Goal: Transaction & Acquisition: Subscribe to service/newsletter

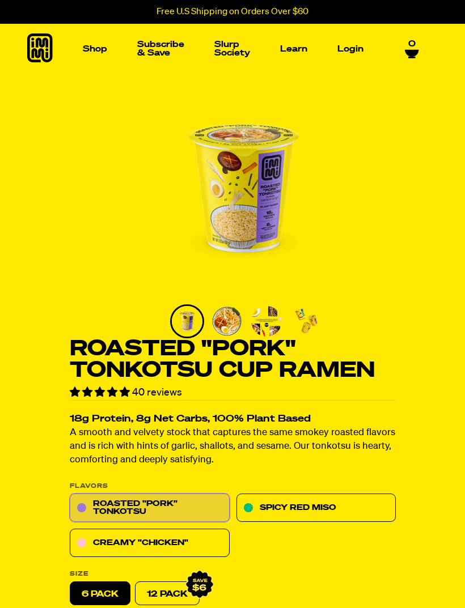
click at [152, 44] on link "Subscribe & Save" at bounding box center [161, 49] width 56 height 26
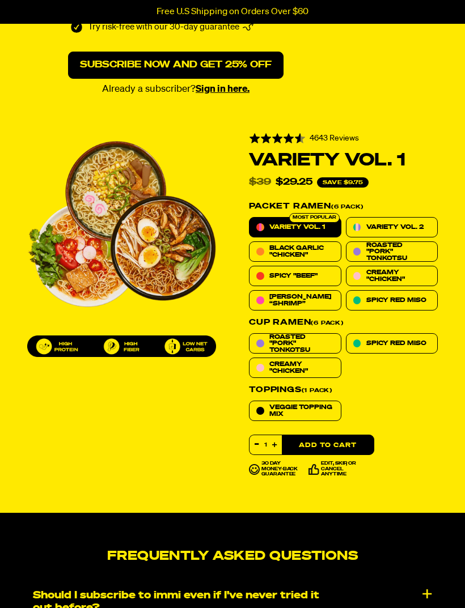
scroll to position [518, 0]
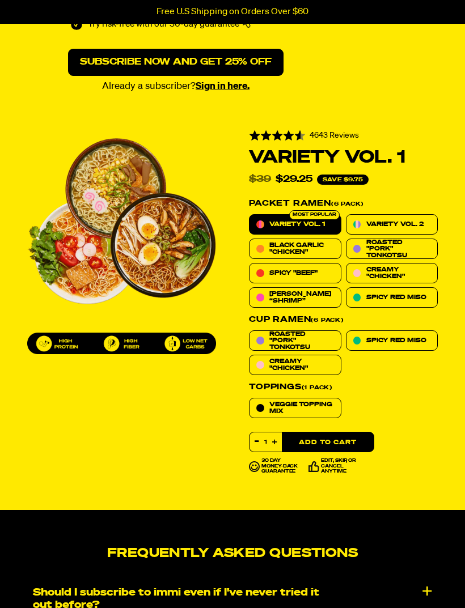
click at [268, 230] on label "Variety Vol. 1" at bounding box center [295, 224] width 92 height 20
click at [249, 215] on input "Variety Vol. 1" at bounding box center [249, 214] width 1 height 1
click at [289, 242] on span "Black Garlic "Chicken"" at bounding box center [301, 248] width 64 height 13
click at [249, 239] on input "Black Garlic "Chicken"" at bounding box center [249, 239] width 1 height 1
radio input "true"
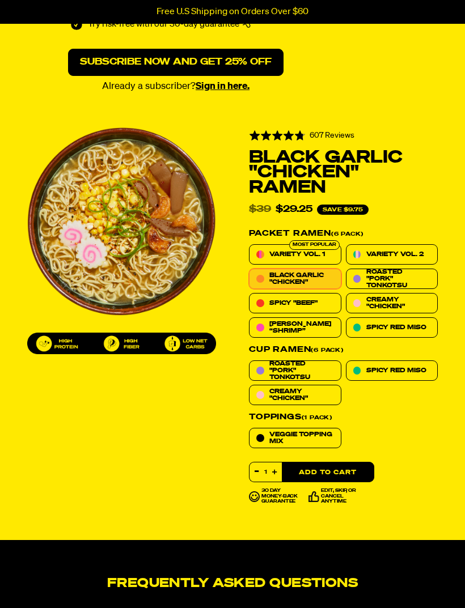
click at [300, 251] on span "Variety Vol. 1" at bounding box center [297, 254] width 56 height 7
click at [249, 245] on input "Variety Vol. 1" at bounding box center [249, 244] width 1 height 1
radio input "true"
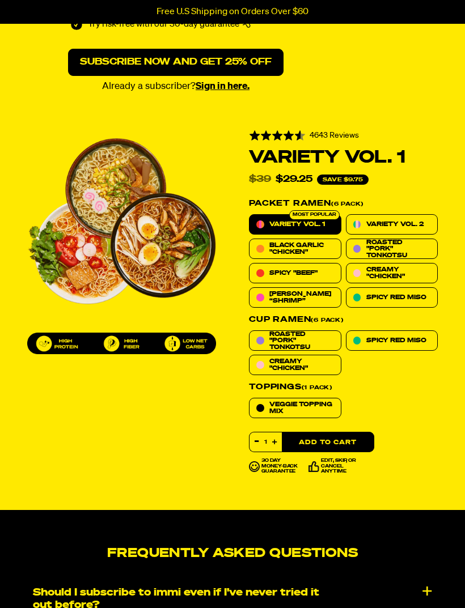
click at [383, 214] on label "Variety Vol. 2" at bounding box center [392, 224] width 92 height 20
click at [346, 214] on input "Variety Vol. 2" at bounding box center [346, 214] width 1 height 1
radio input "true"
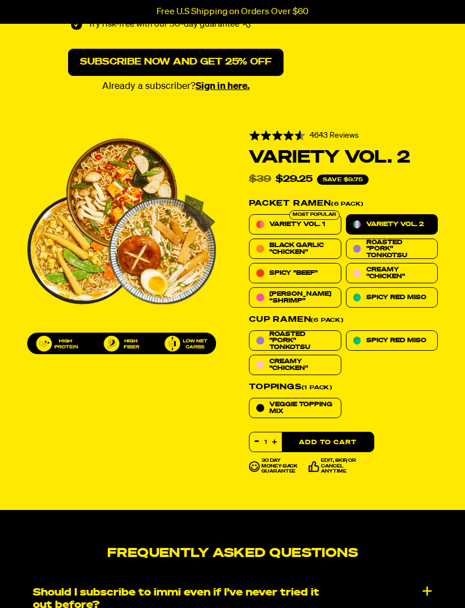
click at [372, 221] on span "Variety Vol. 2" at bounding box center [394, 224] width 57 height 7
click at [346, 215] on input "Variety Vol. 2" at bounding box center [346, 214] width 1 height 1
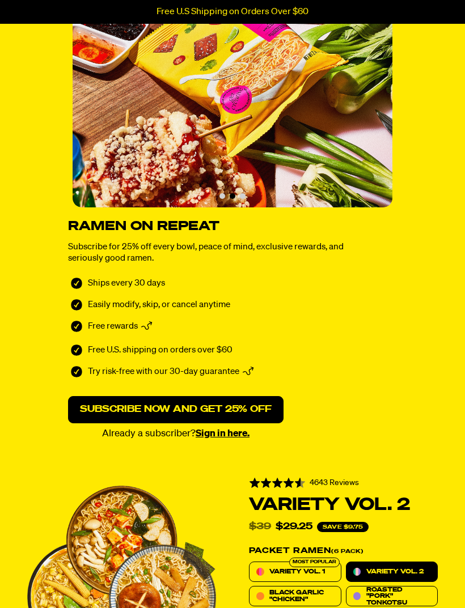
scroll to position [0, 0]
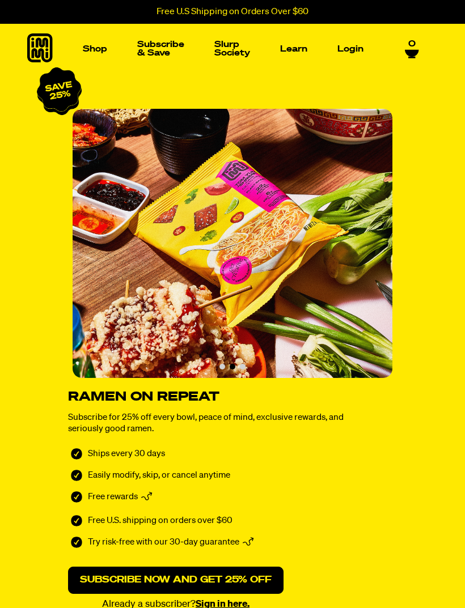
click at [76, 167] on img "Main navigation" at bounding box center [61, 134] width 78 height 78
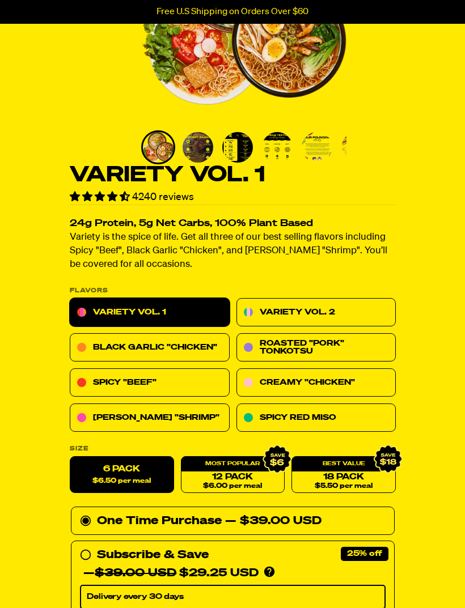
scroll to position [175, 0]
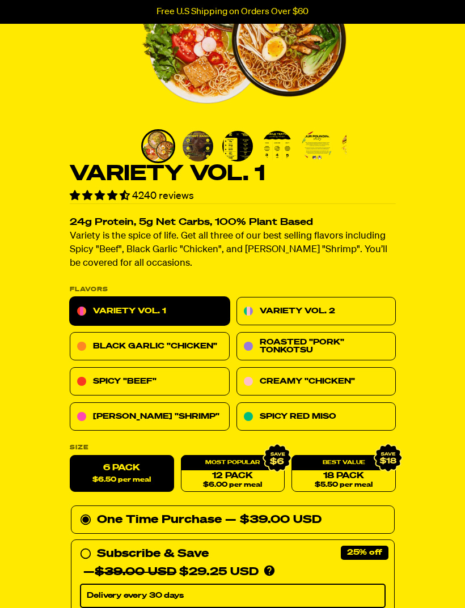
click at [273, 299] on link "Variety Vol. 2" at bounding box center [316, 312] width 160 height 28
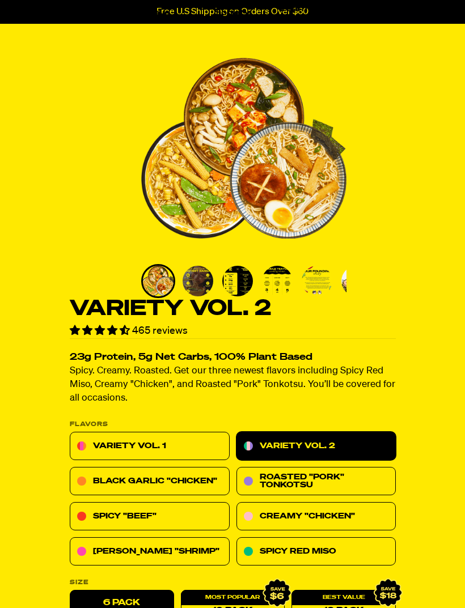
scroll to position [43, 0]
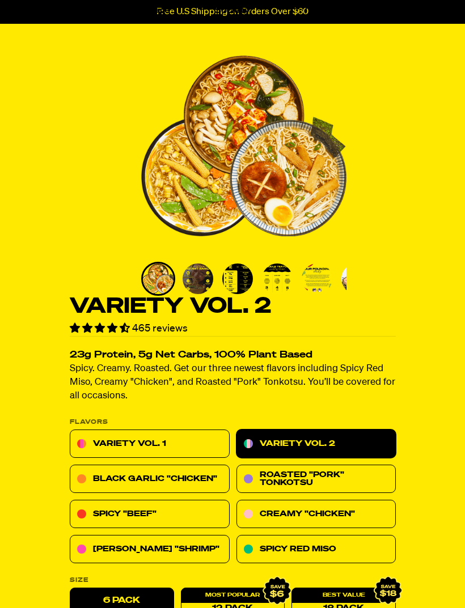
click at [103, 444] on link "Variety Vol. 1" at bounding box center [150, 444] width 160 height 28
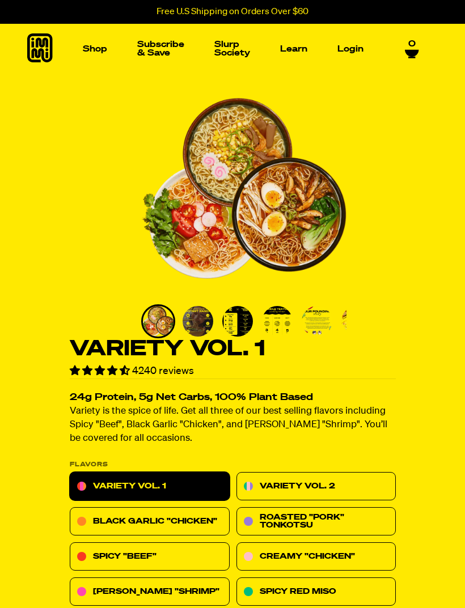
click at [236, 320] on img "Go to slide 3" at bounding box center [237, 321] width 31 height 31
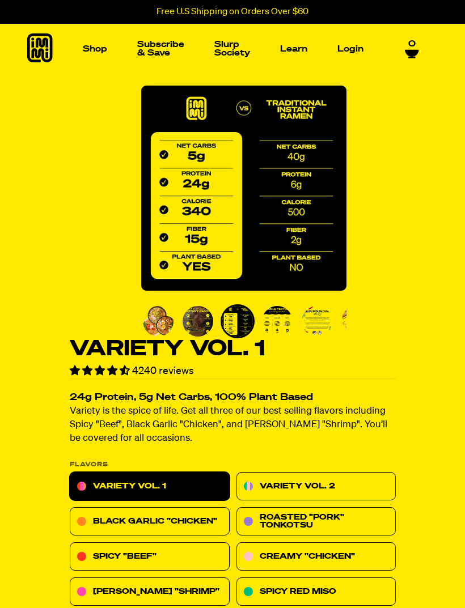
click at [275, 333] on img "Go to slide 4" at bounding box center [277, 321] width 31 height 31
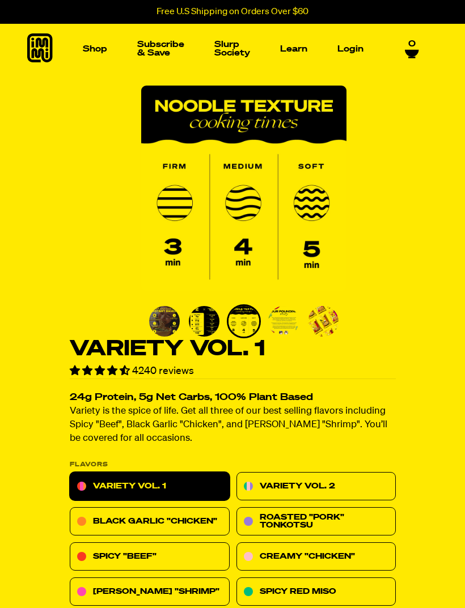
click at [308, 333] on img "Go to slide 6" at bounding box center [323, 321] width 31 height 31
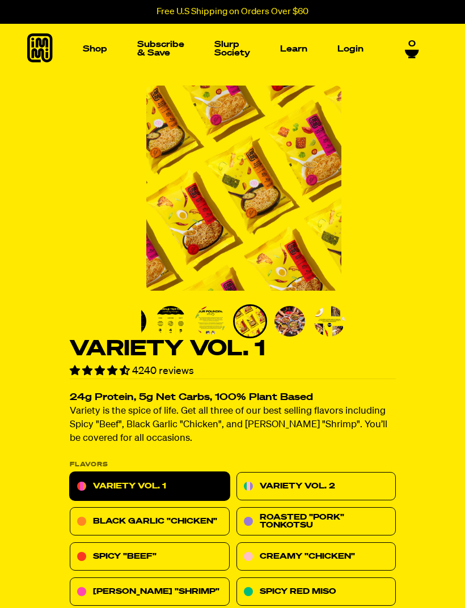
click at [282, 324] on img "Go to slide 7" at bounding box center [289, 321] width 31 height 31
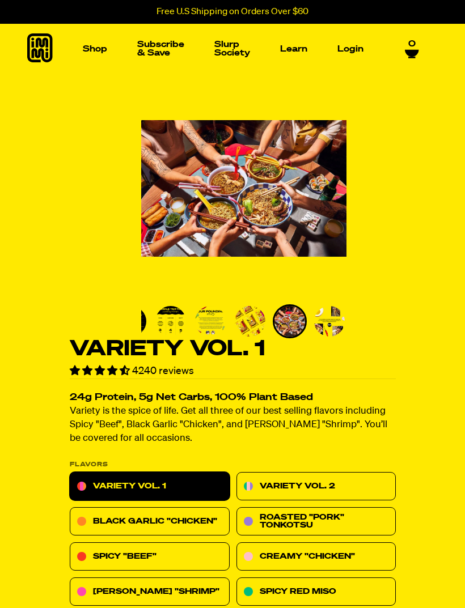
click at [314, 331] on img "Go to slide 8" at bounding box center [329, 321] width 31 height 31
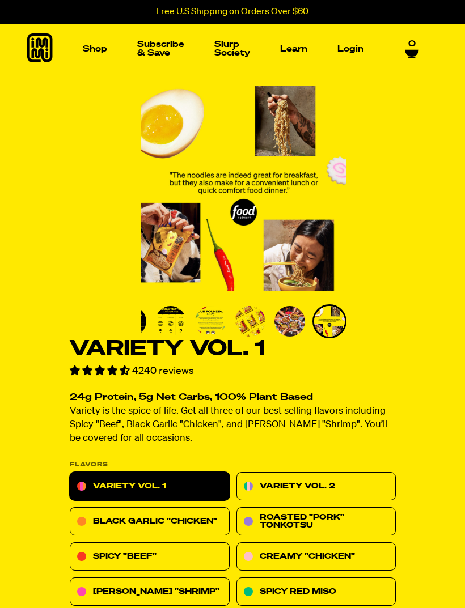
click at [319, 332] on img "Go to slide 8" at bounding box center [329, 321] width 31 height 31
click at [164, 324] on img "Go to slide 4" at bounding box center [170, 321] width 31 height 31
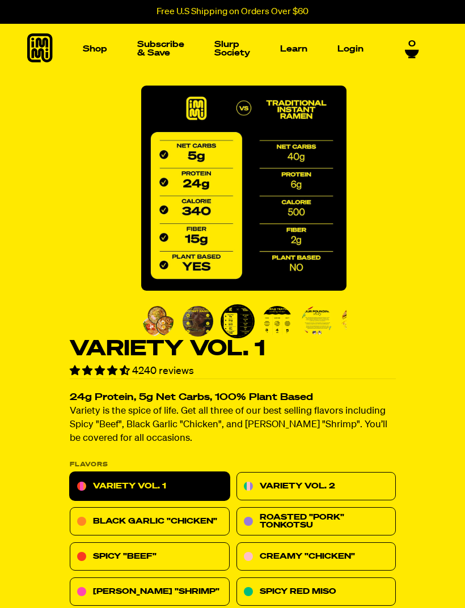
click at [195, 329] on img "Go to slide 2" at bounding box center [198, 321] width 31 height 31
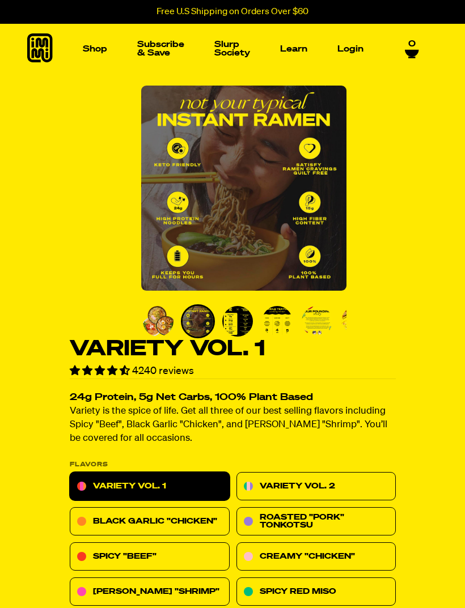
click at [150, 323] on img "Go to slide 1" at bounding box center [158, 321] width 31 height 31
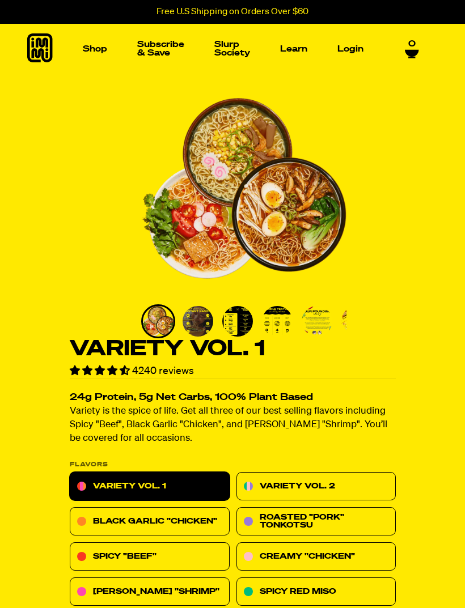
click at [269, 183] on p "Toppings new" at bounding box center [289, 184] width 67 height 11
click at [147, 520] on link "Black Garlic "Chicken"" at bounding box center [150, 522] width 160 height 28
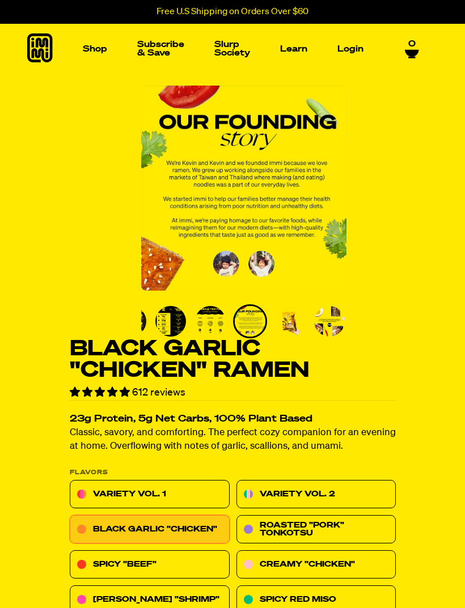
click at [132, 494] on link "Variety Vol. 1" at bounding box center [150, 495] width 160 height 28
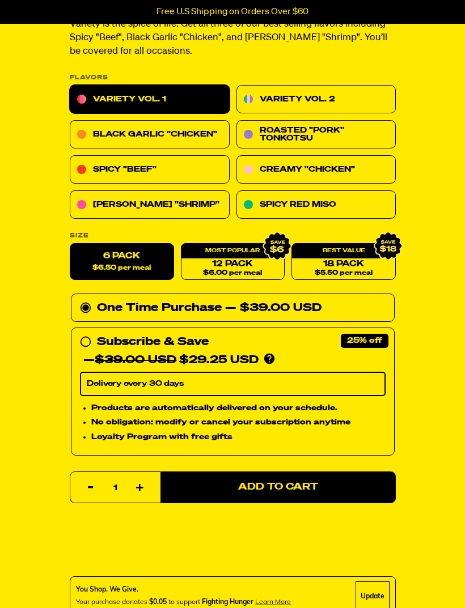
scroll to position [385, 0]
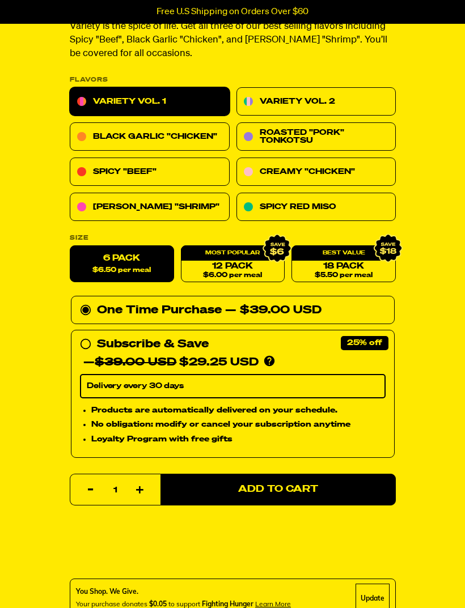
click at [226, 268] on link "12 Pack $6.00 per meal" at bounding box center [232, 264] width 104 height 37
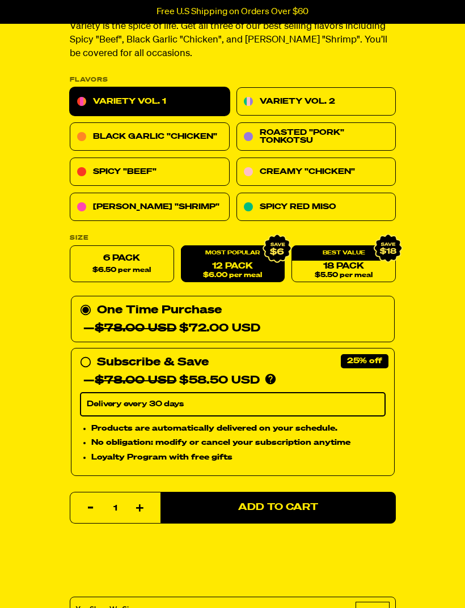
click at [121, 261] on label "6 Pack $6.50 per meal" at bounding box center [122, 264] width 104 height 37
click at [70, 247] on input "6 Pack $6.50 per meal" at bounding box center [70, 246] width 1 height 1
radio input "true"
